Goal: Task Accomplishment & Management: Manage account settings

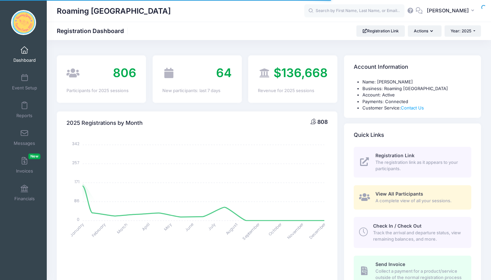
select select
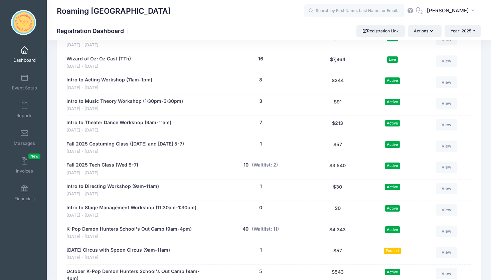
scroll to position [1317, 0]
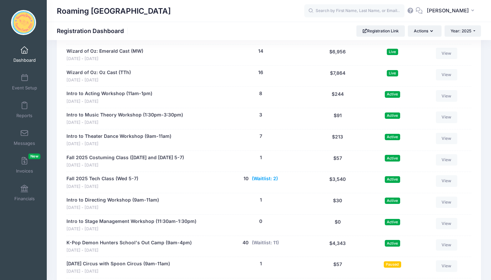
click at [265, 175] on button "(Waitlist: 2)" at bounding box center [265, 178] width 26 height 7
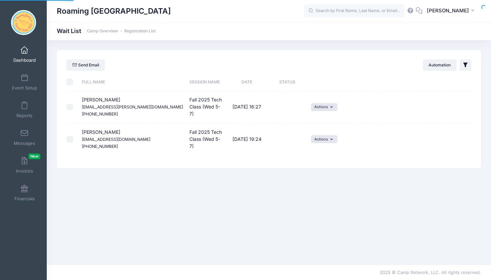
select select "50"
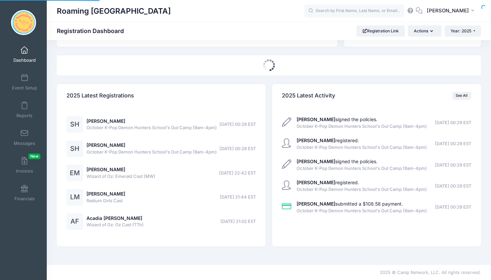
select select
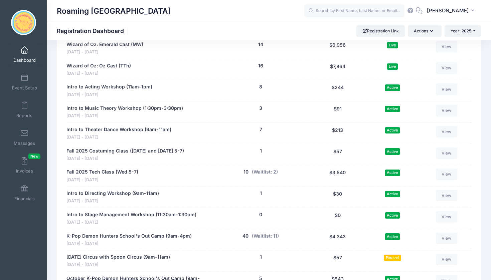
scroll to position [1324, 0]
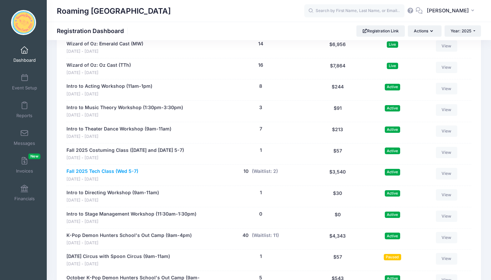
click at [110, 168] on link "Fall 2025 Tech Class (Wed 5-7)" at bounding box center [102, 171] width 72 height 7
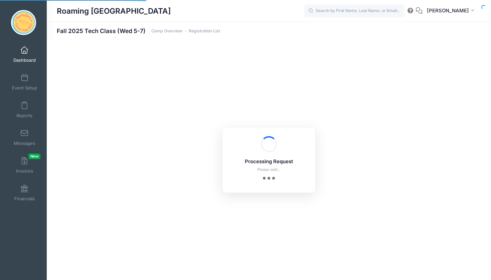
select select "10"
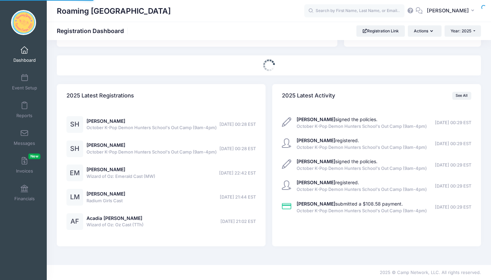
select select
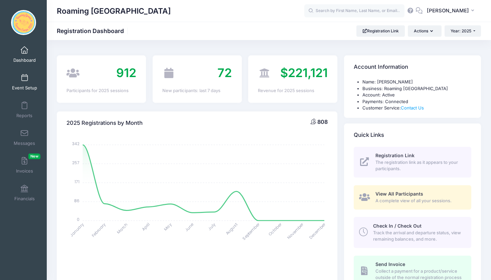
click at [22, 87] on span "Event Setup" at bounding box center [24, 88] width 25 height 6
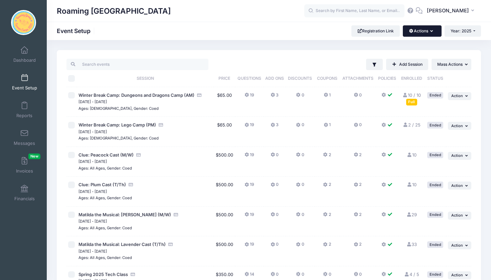
click at [430, 31] on icon "button" at bounding box center [432, 31] width 5 height 0
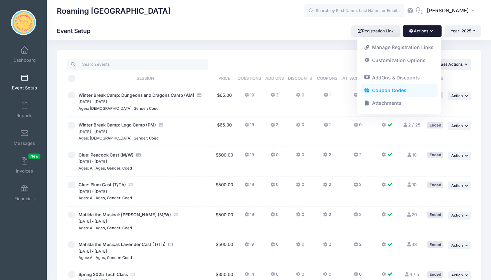
click at [401, 91] on link "Coupon Codes" at bounding box center [399, 90] width 77 height 13
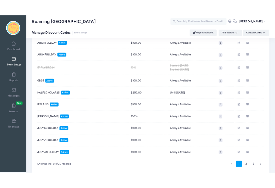
scroll to position [86, 0]
